Goal: Task Accomplishment & Management: Use online tool/utility

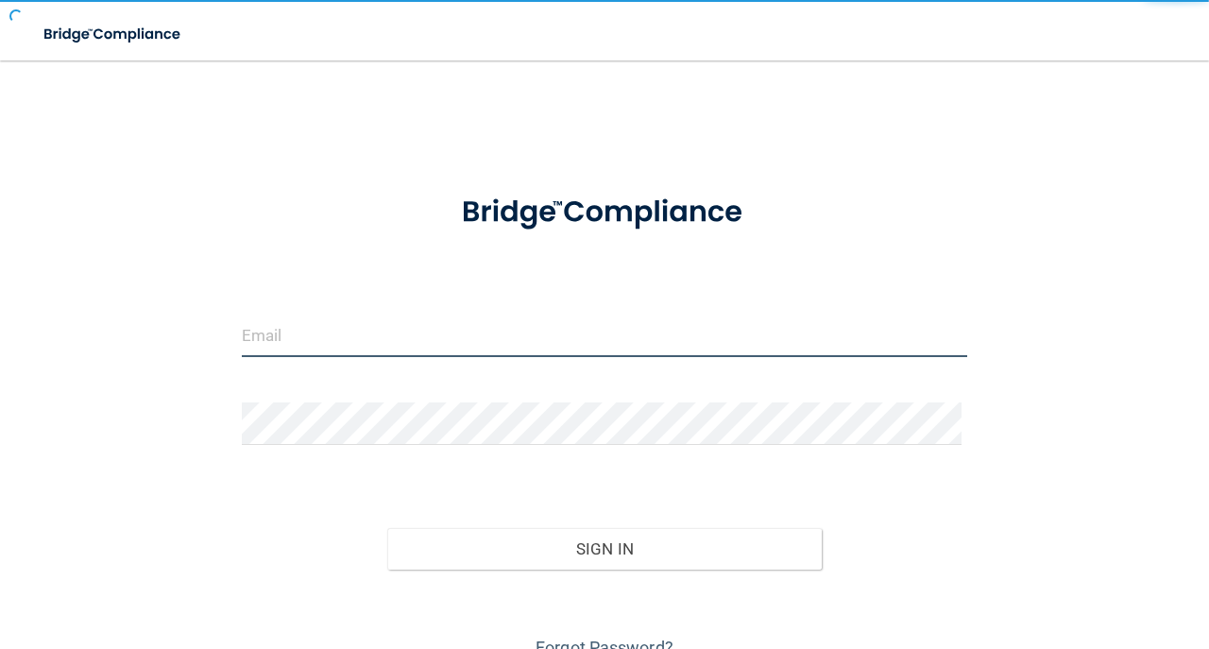
type input "[EMAIL_ADDRESS][DOMAIN_NAME]"
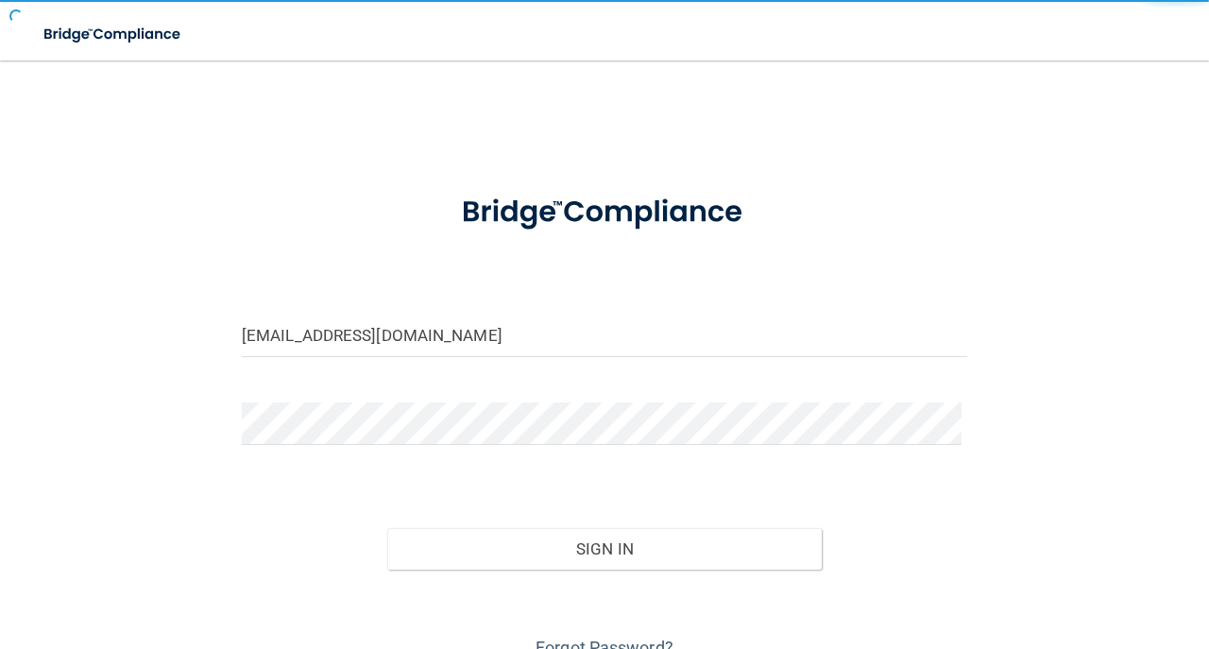
click at [644, 521] on div "Sign In" at bounding box center [604, 529] width 753 height 79
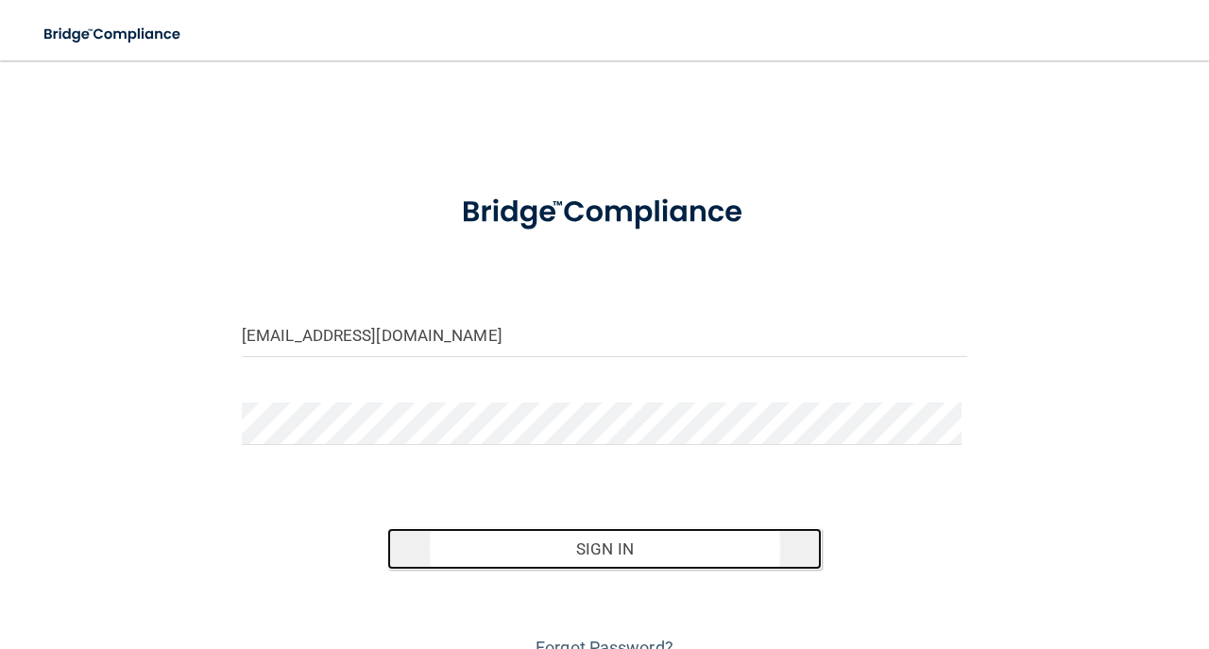
click at [642, 529] on button "Sign In" at bounding box center [604, 549] width 435 height 42
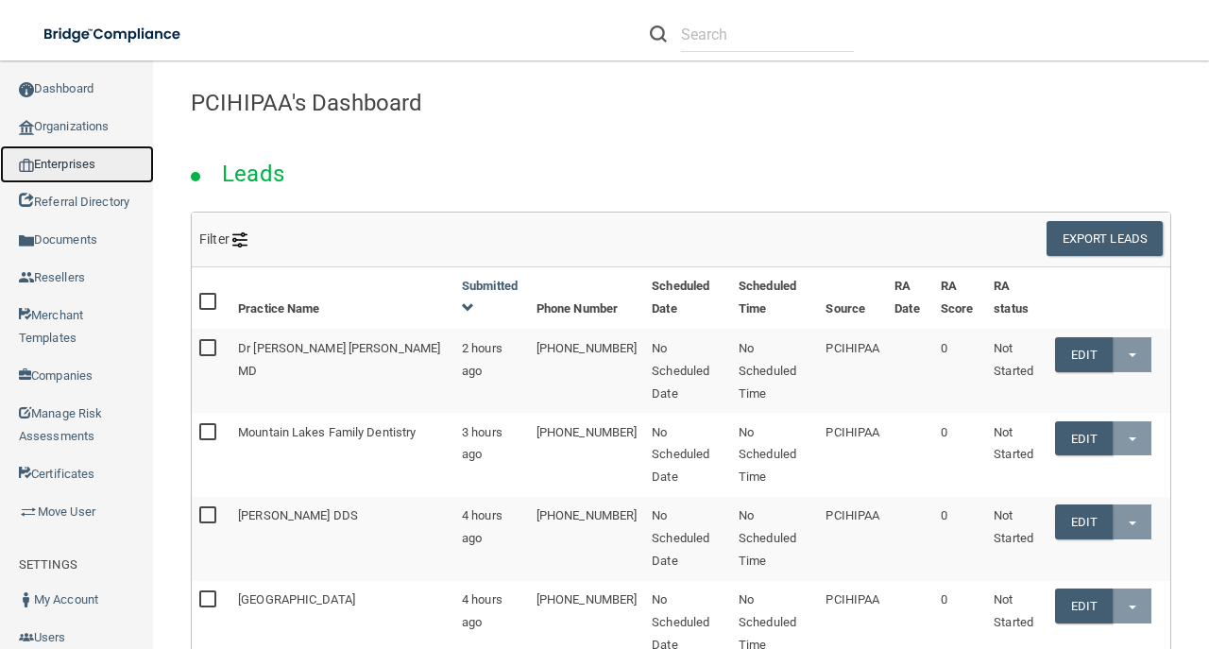
click at [117, 164] on link "Enterprises" at bounding box center [77, 164] width 154 height 38
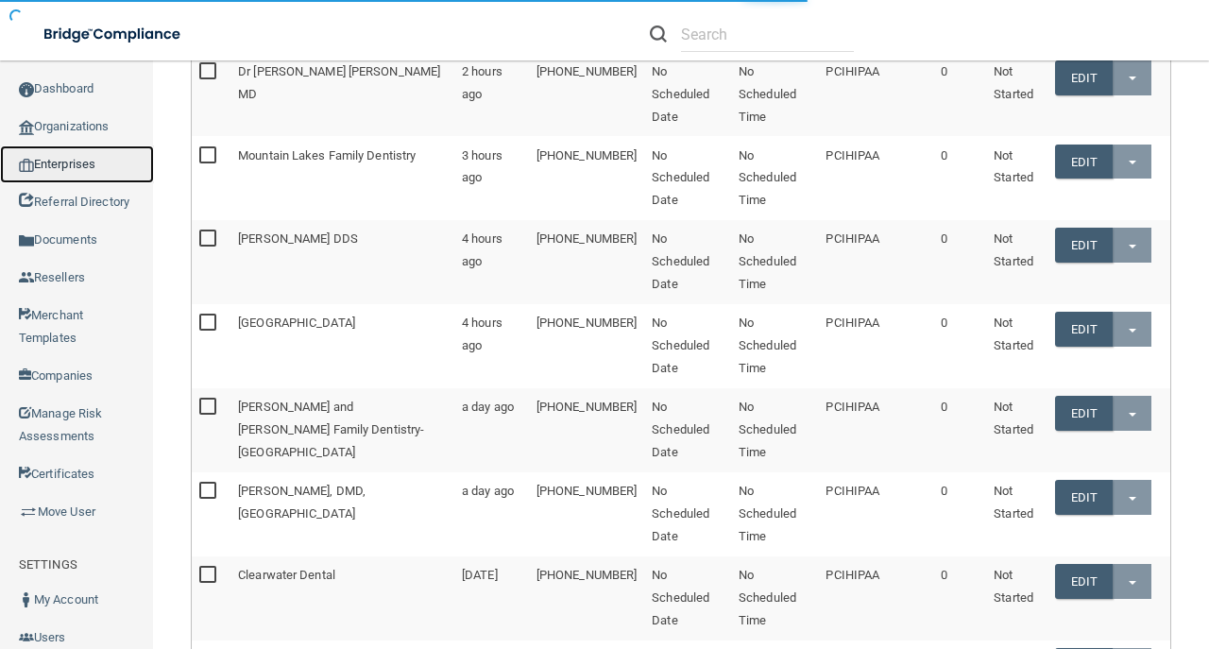
scroll to position [378, 0]
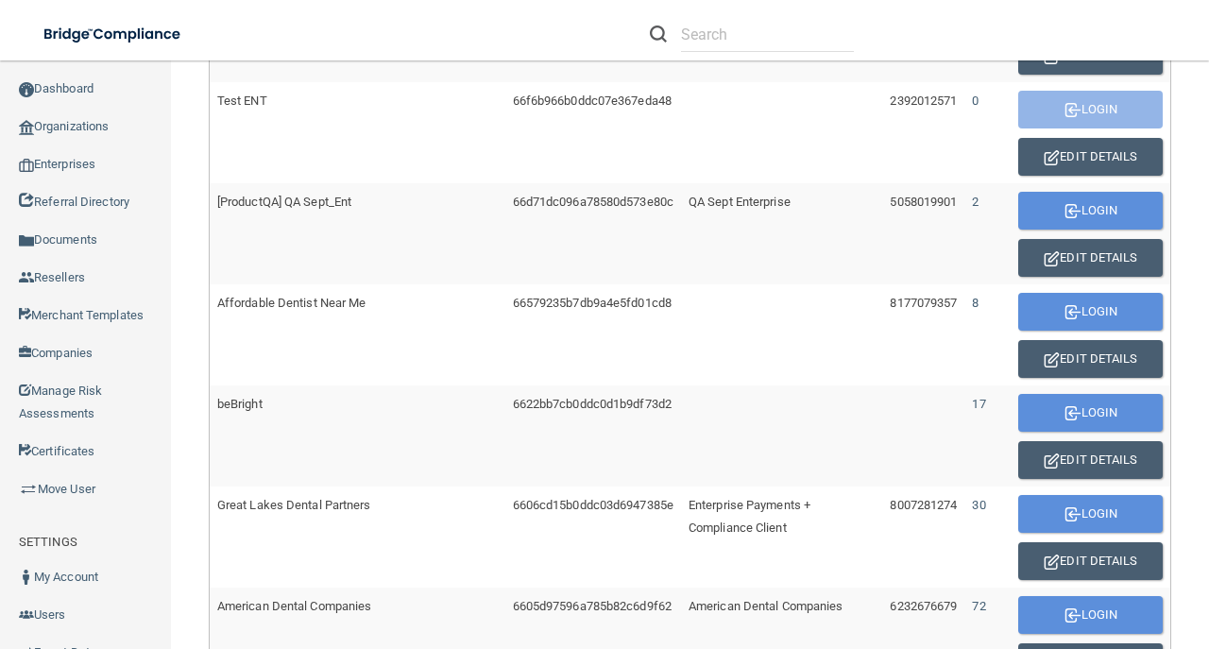
scroll to position [943, 0]
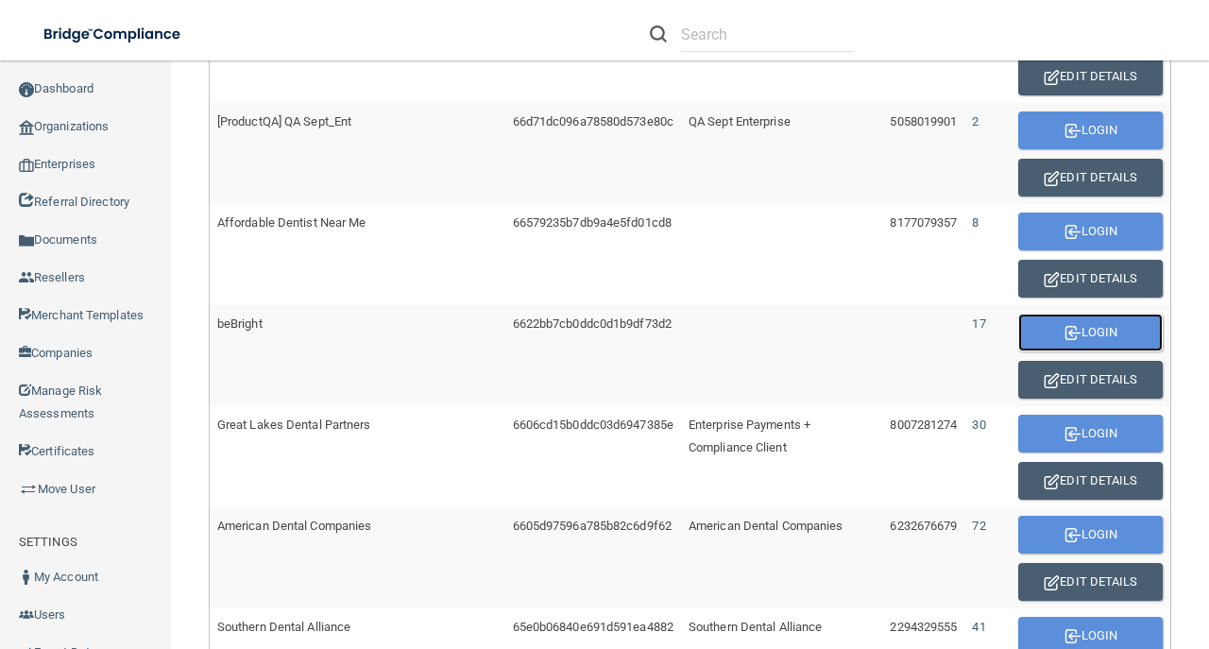
click at [1072, 317] on button "Login" at bounding box center [1090, 332] width 144 height 38
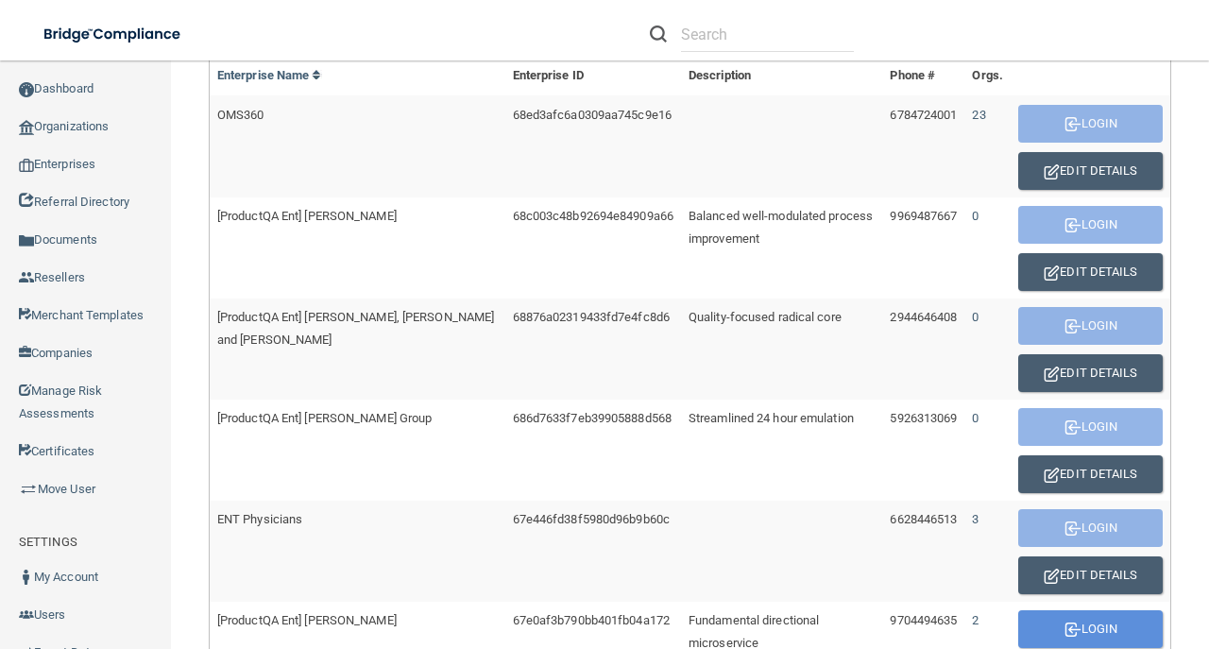
scroll to position [0, 0]
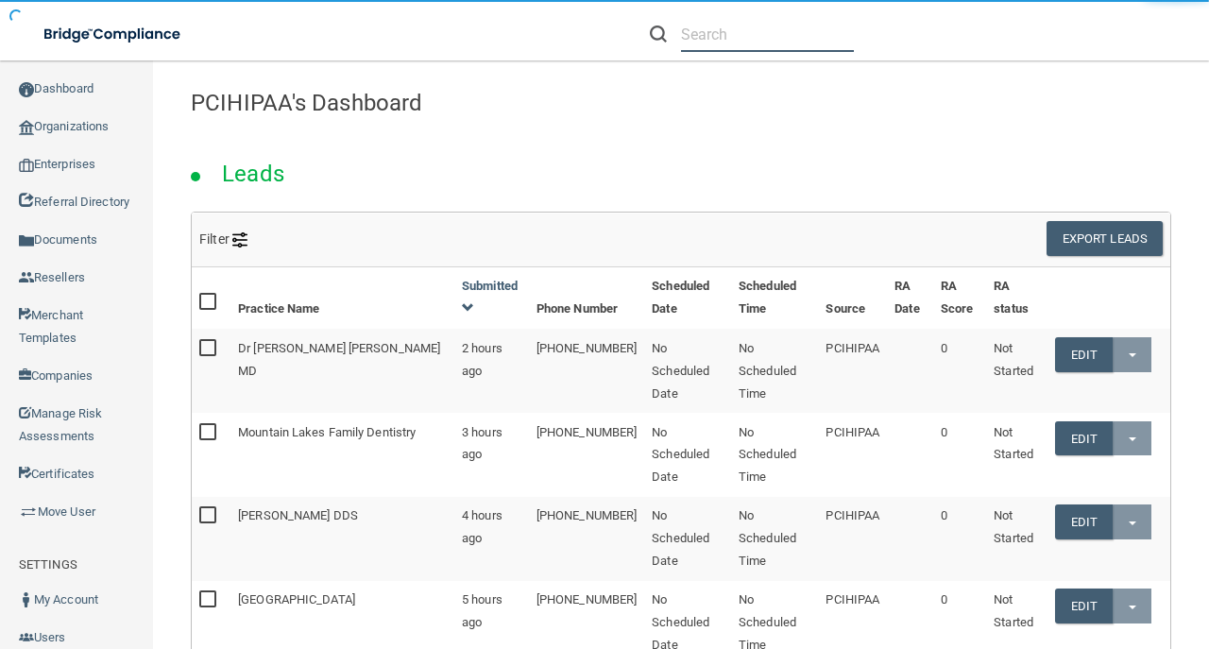
click at [690, 44] on input "text" at bounding box center [767, 34] width 173 height 35
paste input "Overlake Orthodontics"
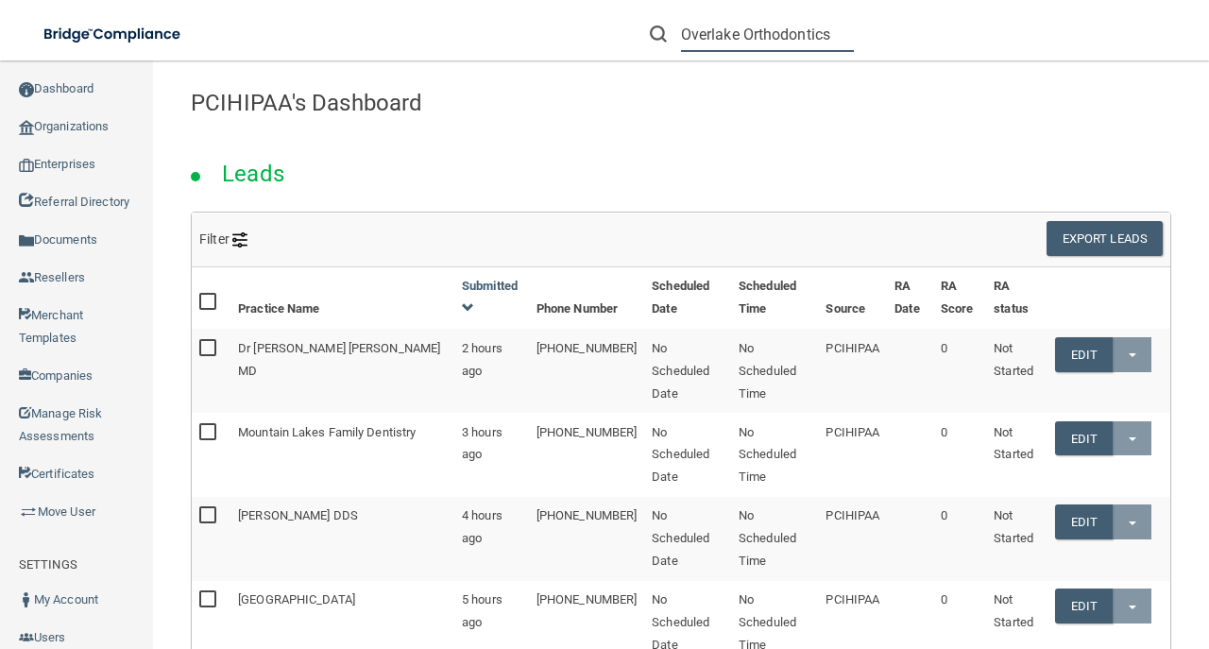
scroll to position [0, 21]
click at [693, 44] on input "Overlake Orthodontics" at bounding box center [767, 34] width 173 height 35
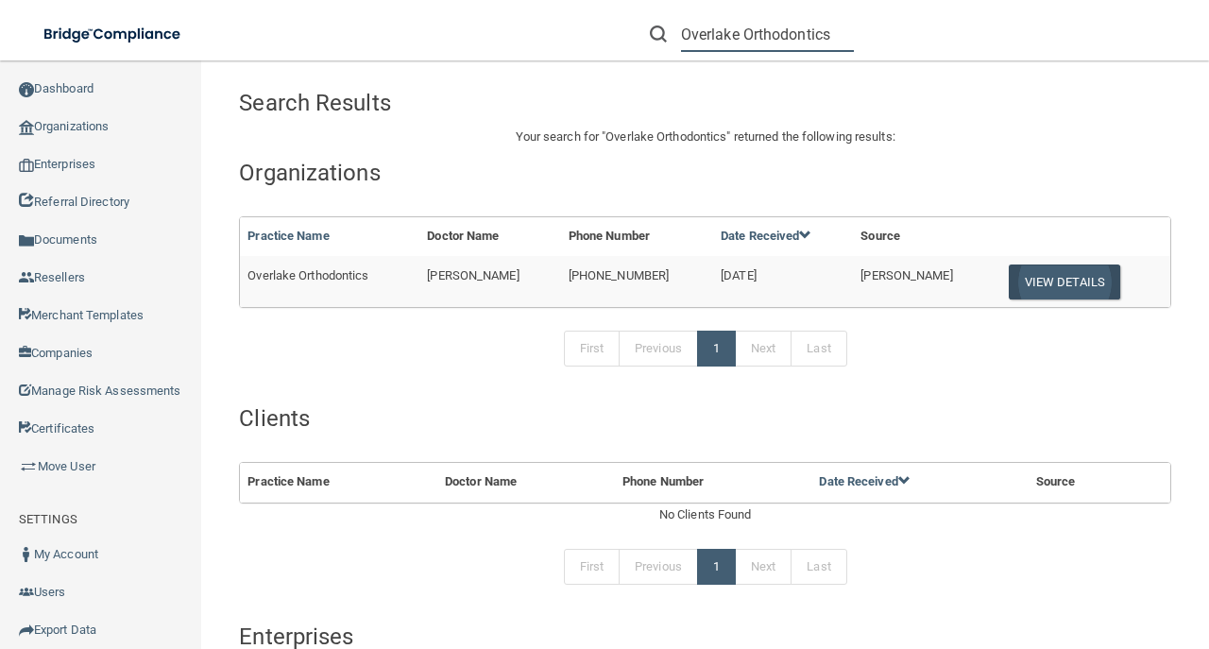
type input "Overlake Orthodontics"
click at [1065, 291] on button "View Details" at bounding box center [1063, 281] width 111 height 35
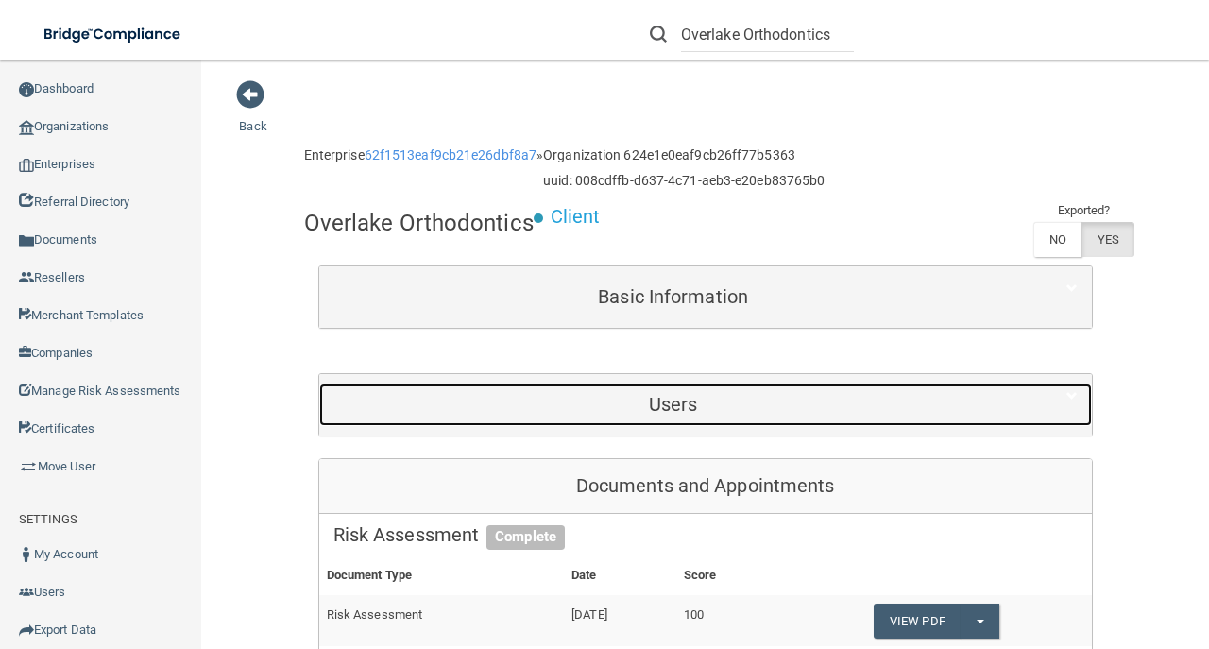
click at [657, 400] on h5 "Users" at bounding box center [673, 404] width 680 height 21
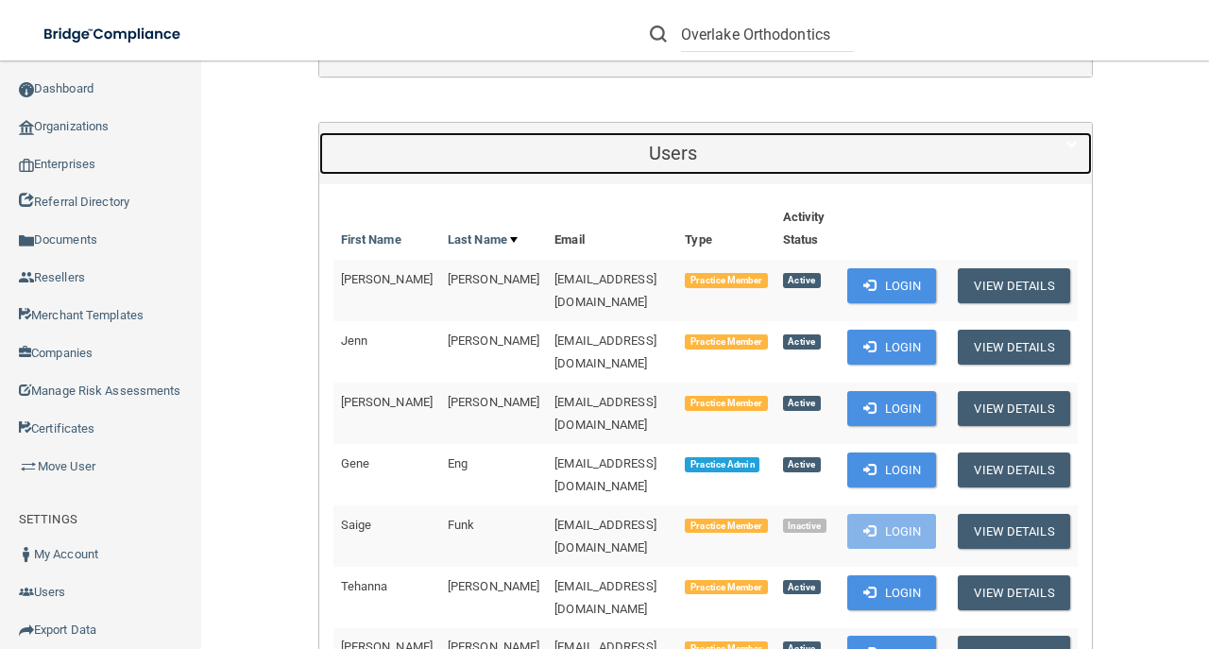
scroll to position [440, 0]
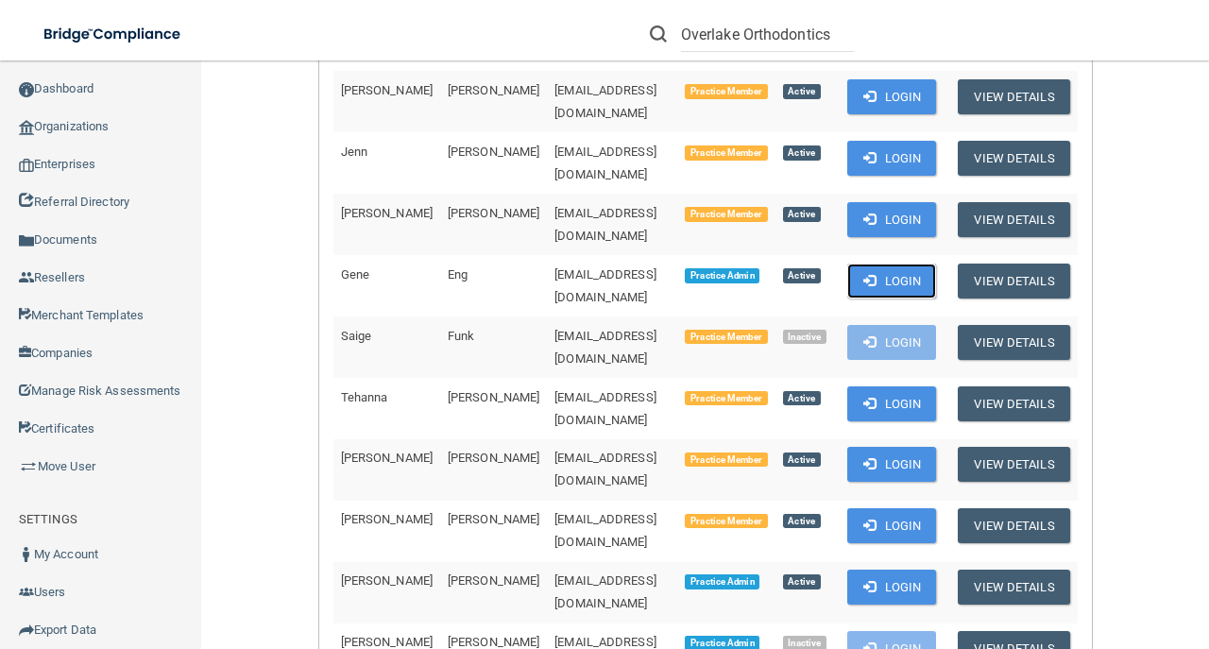
click at [875, 274] on span at bounding box center [869, 280] width 12 height 12
